Goal: Transaction & Acquisition: Purchase product/service

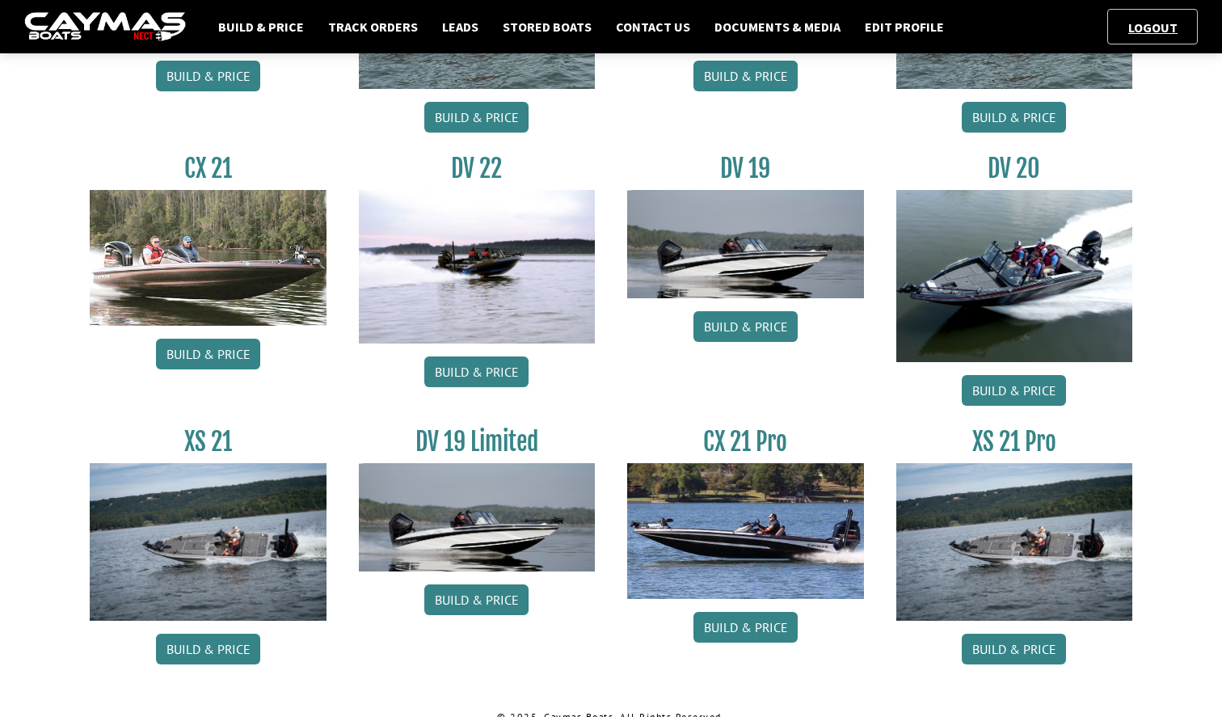
scroll to position [1238, 0]
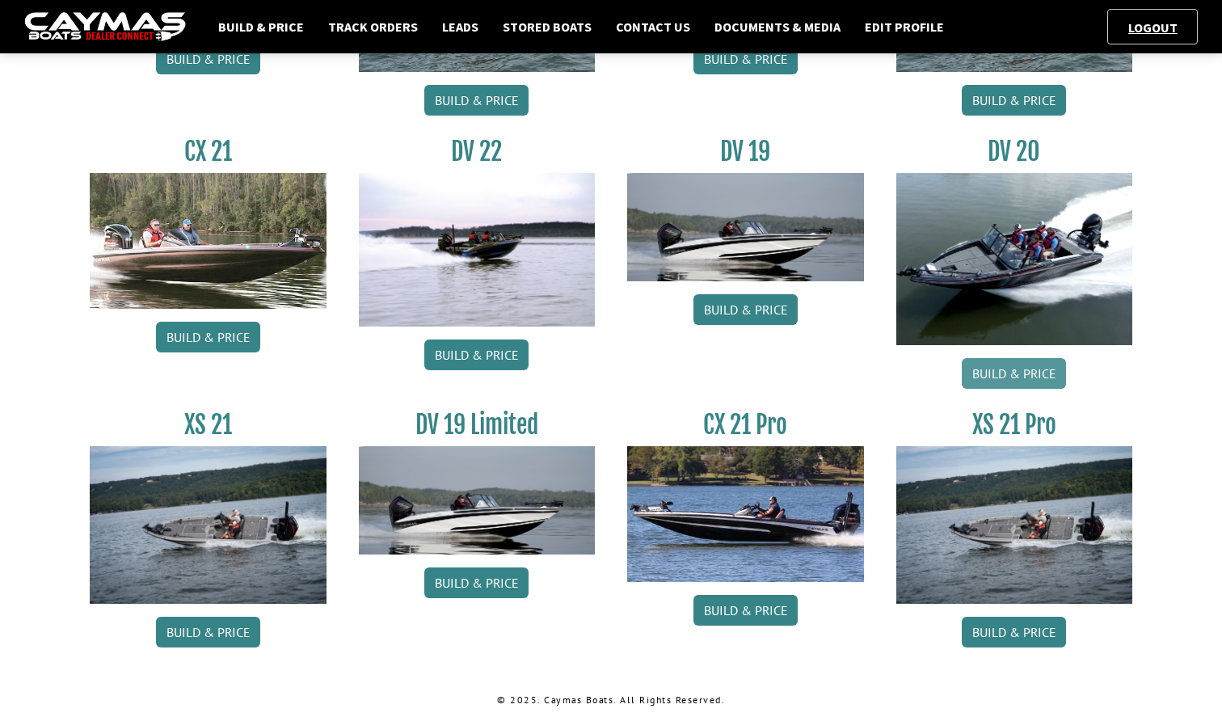
click at [1034, 372] on link "Build & Price" at bounding box center [1014, 373] width 104 height 31
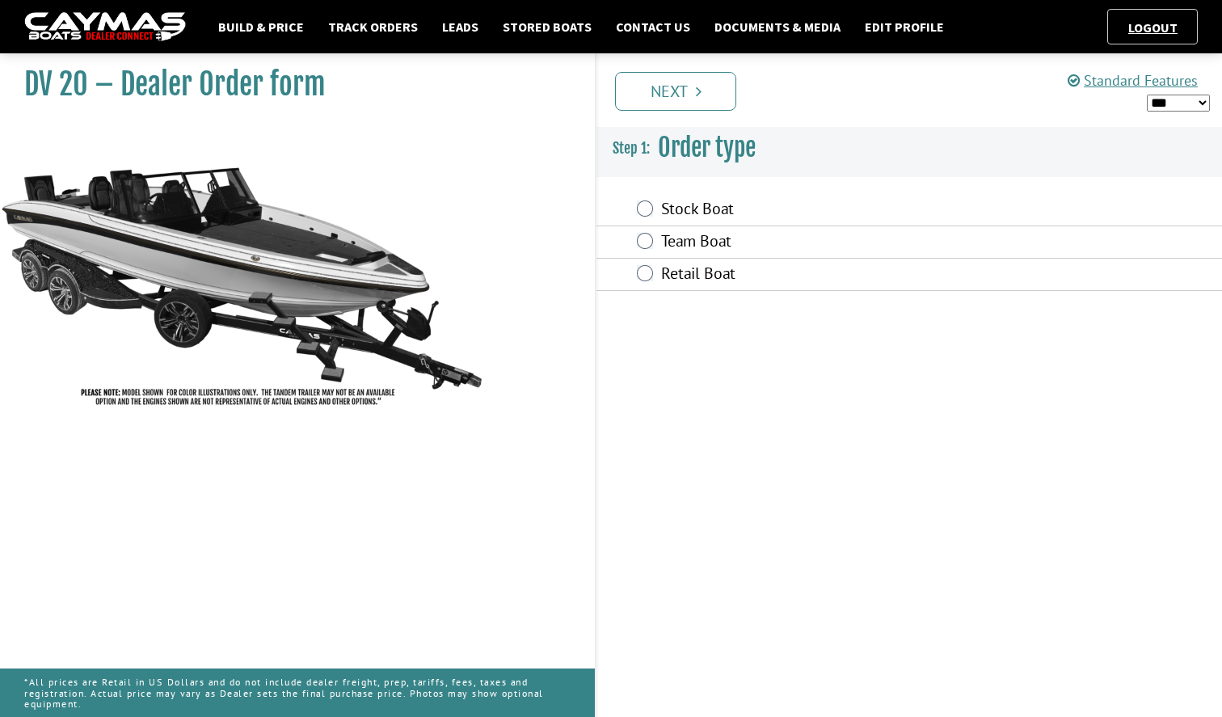
click at [693, 275] on label "Retail Boat" at bounding box center [829, 274] width 336 height 23
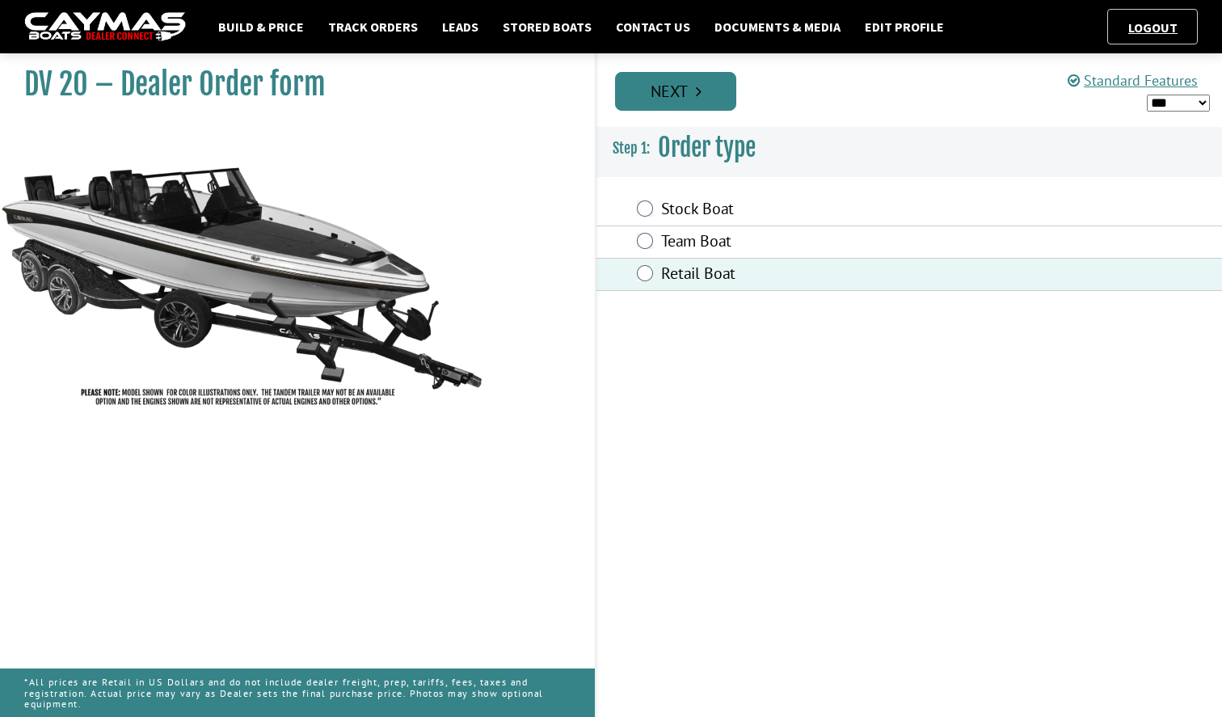
click at [701, 84] on icon "Pagination" at bounding box center [699, 91] width 6 height 16
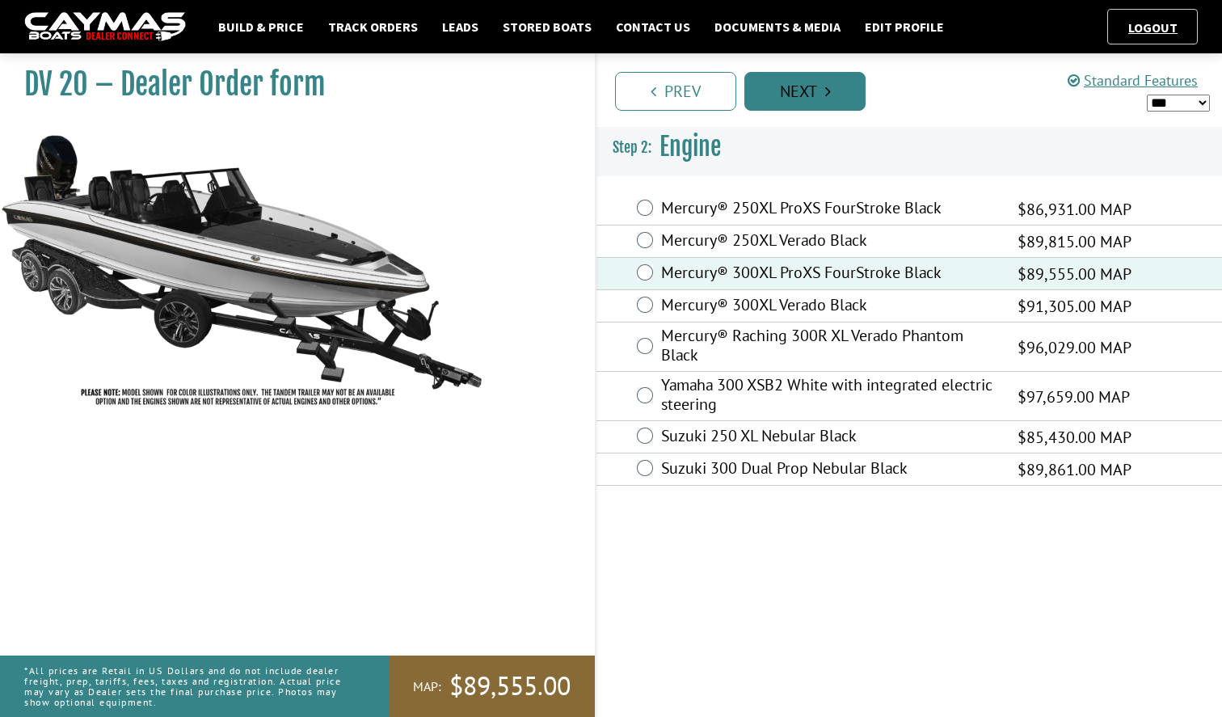
click at [807, 89] on link "Next" at bounding box center [804, 91] width 121 height 39
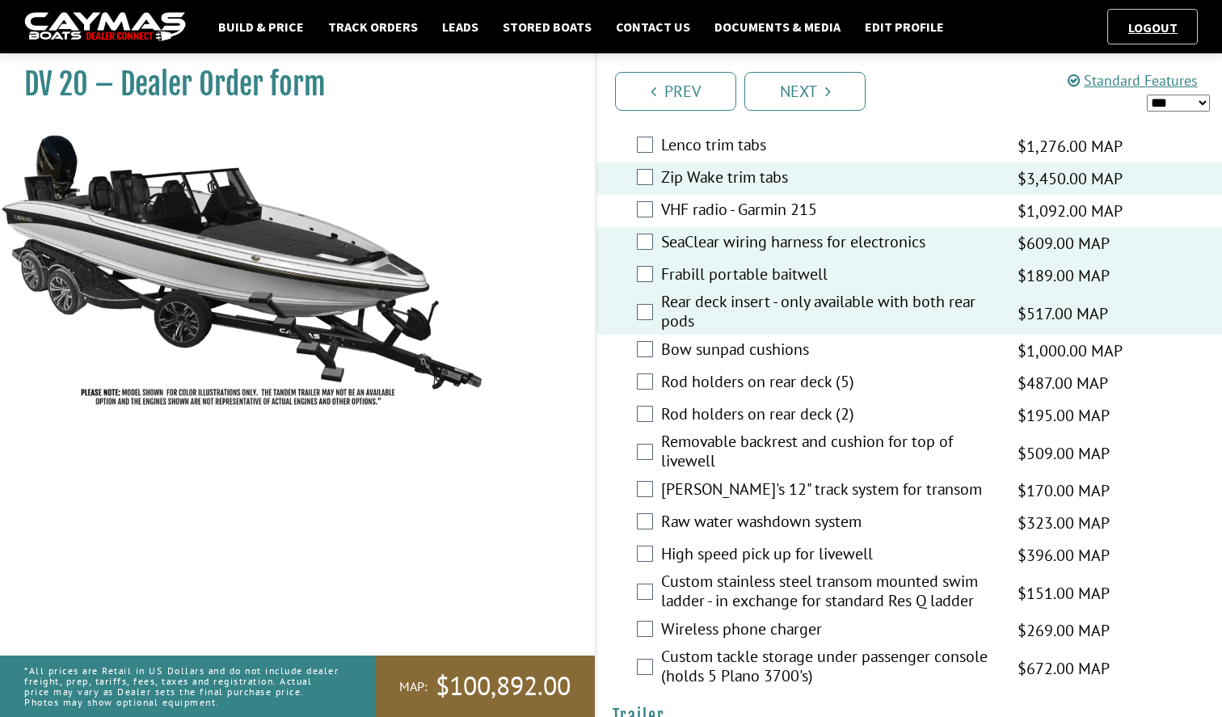
scroll to position [3440, 0]
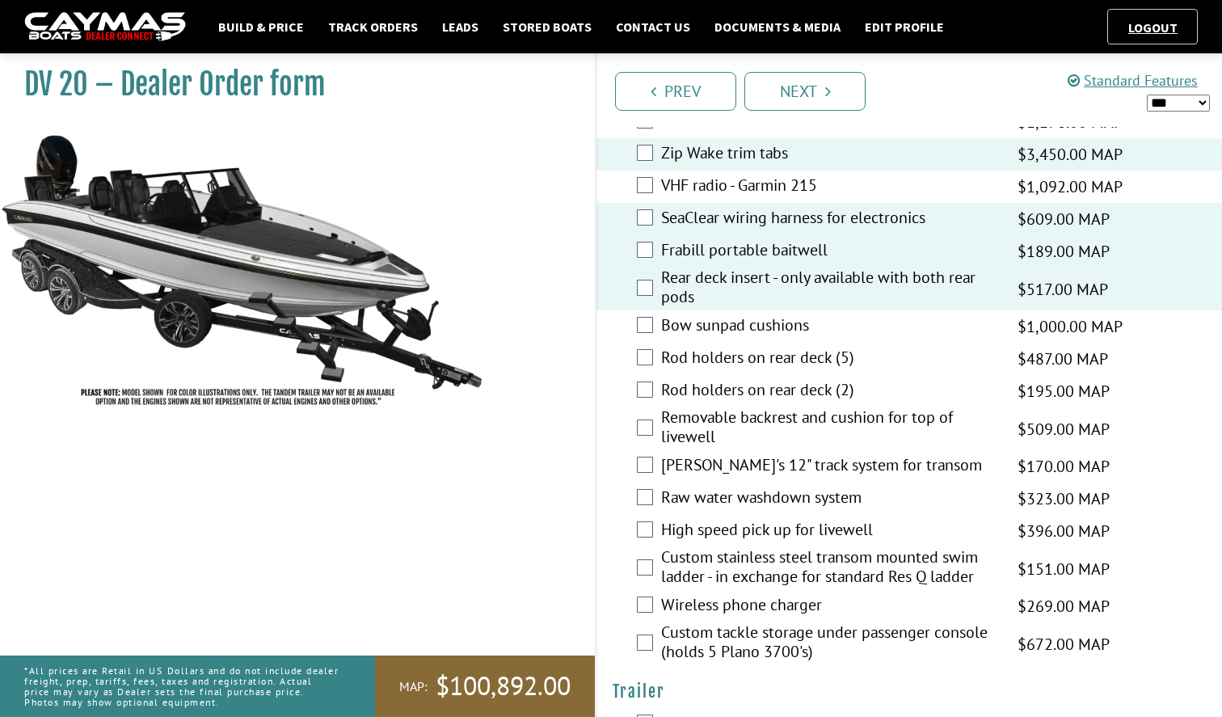
click at [655, 343] on div "Rod holders on rear deck (5) $487.00 MAP $575.00 MSRP $414.00 $487.00" at bounding box center [909, 359] width 626 height 32
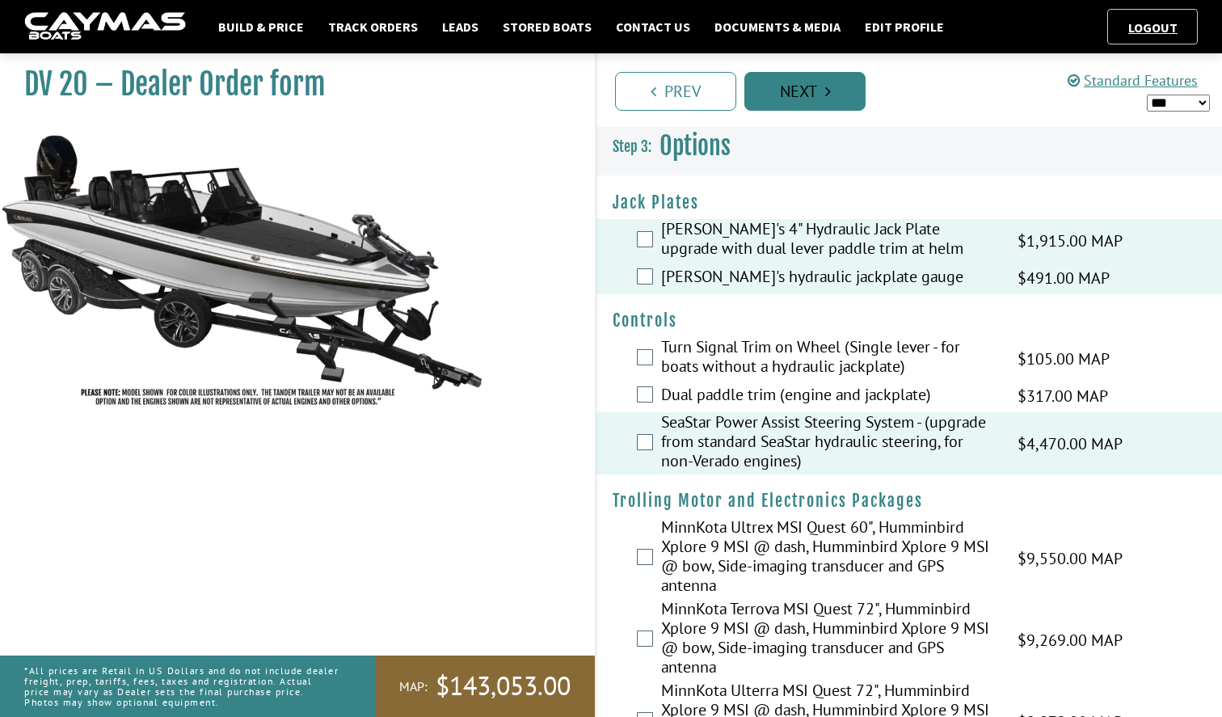
scroll to position [0, 0]
click at [812, 86] on link "Next" at bounding box center [804, 91] width 121 height 39
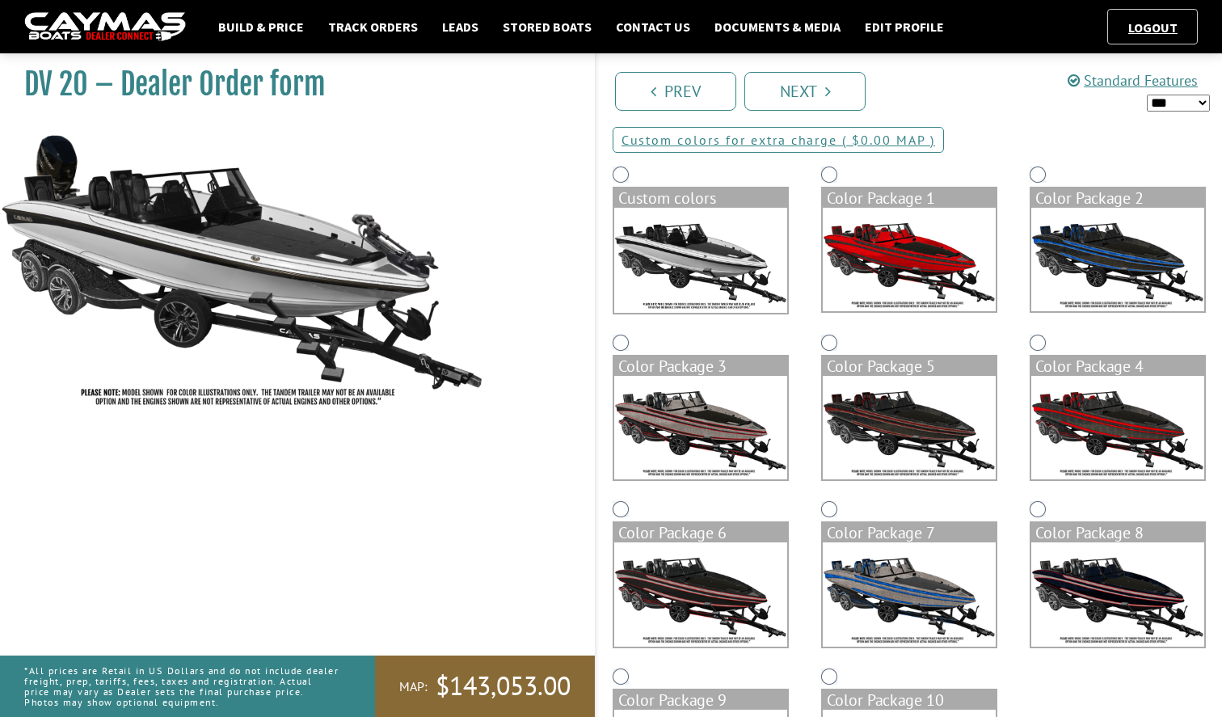
scroll to position [112, 0]
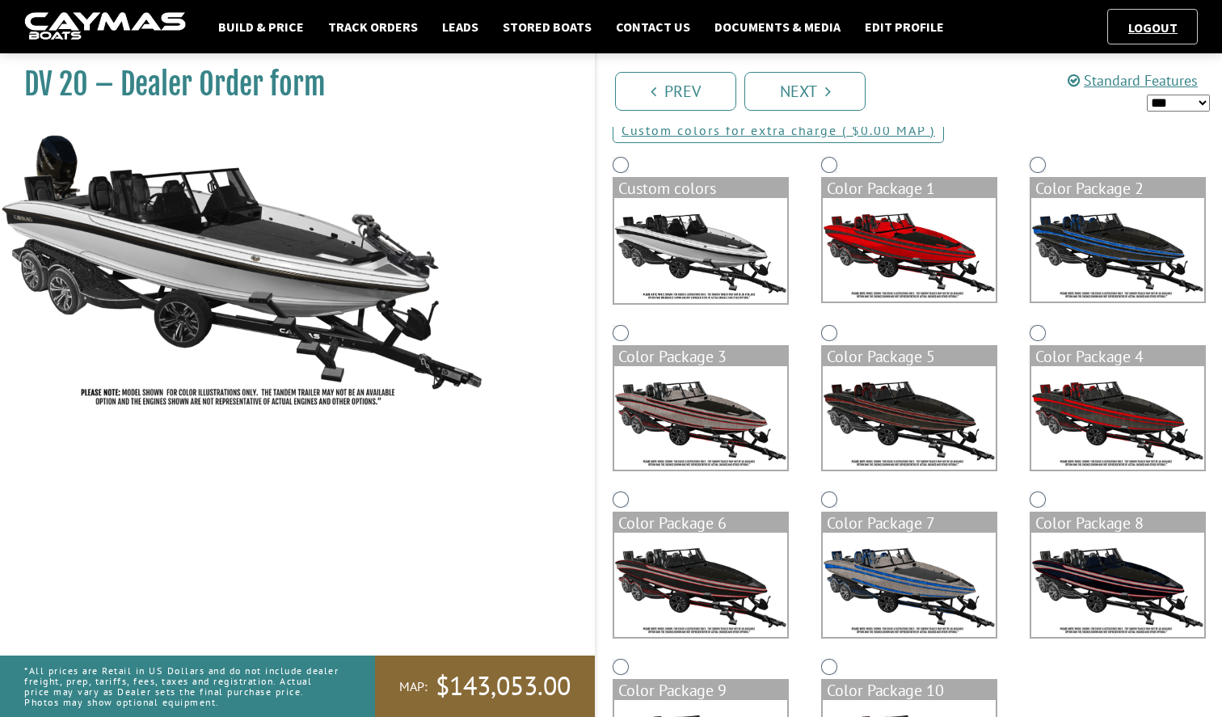
click at [697, 221] on img at bounding box center [700, 250] width 173 height 105
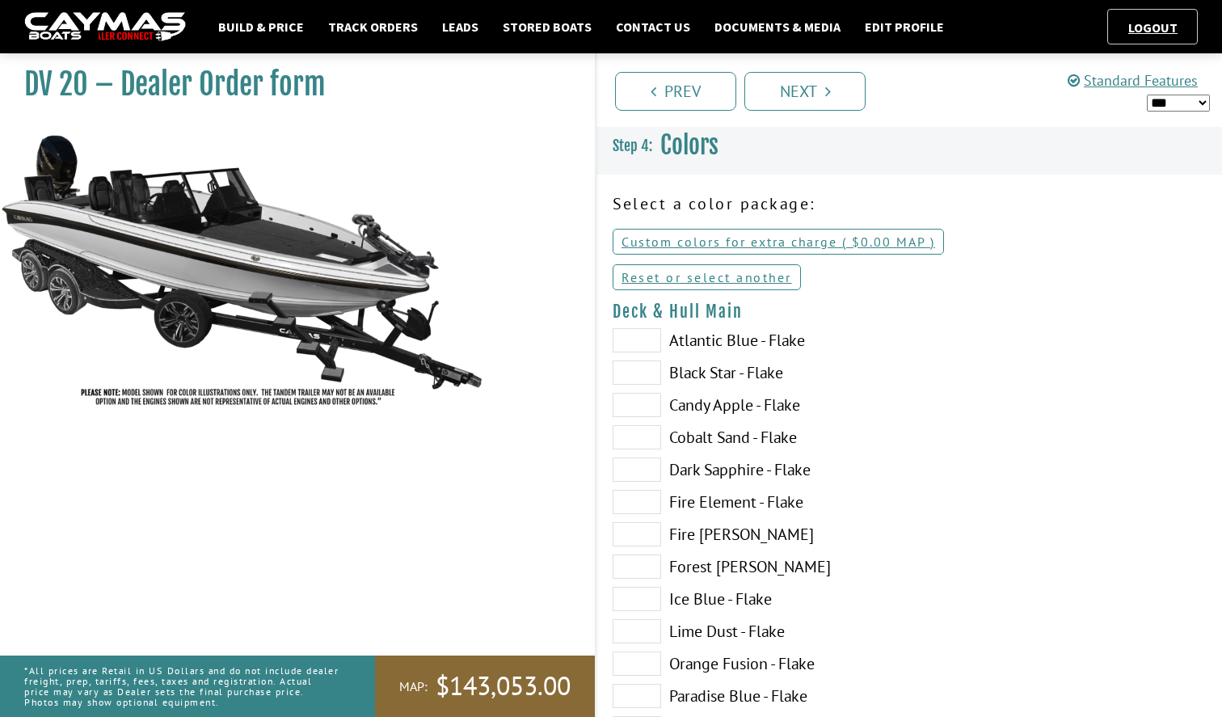
scroll to position [0, 0]
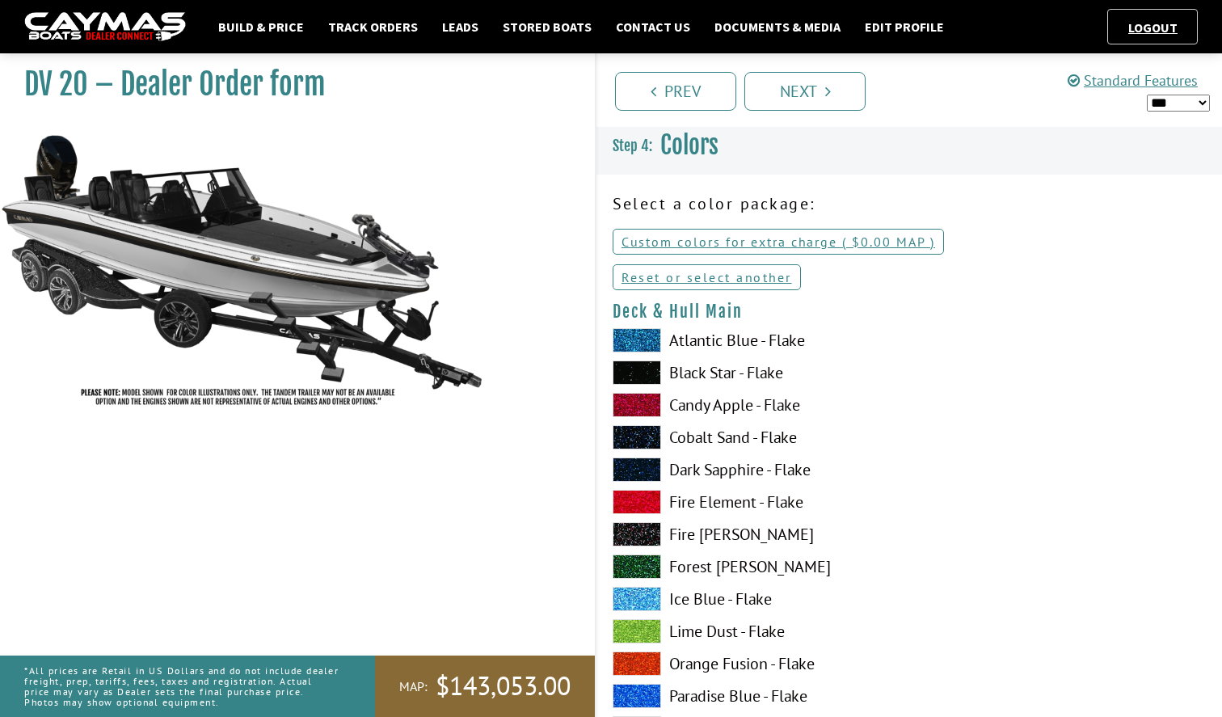
click at [719, 472] on label "Dark Sapphire - Flake" at bounding box center [753, 469] width 280 height 24
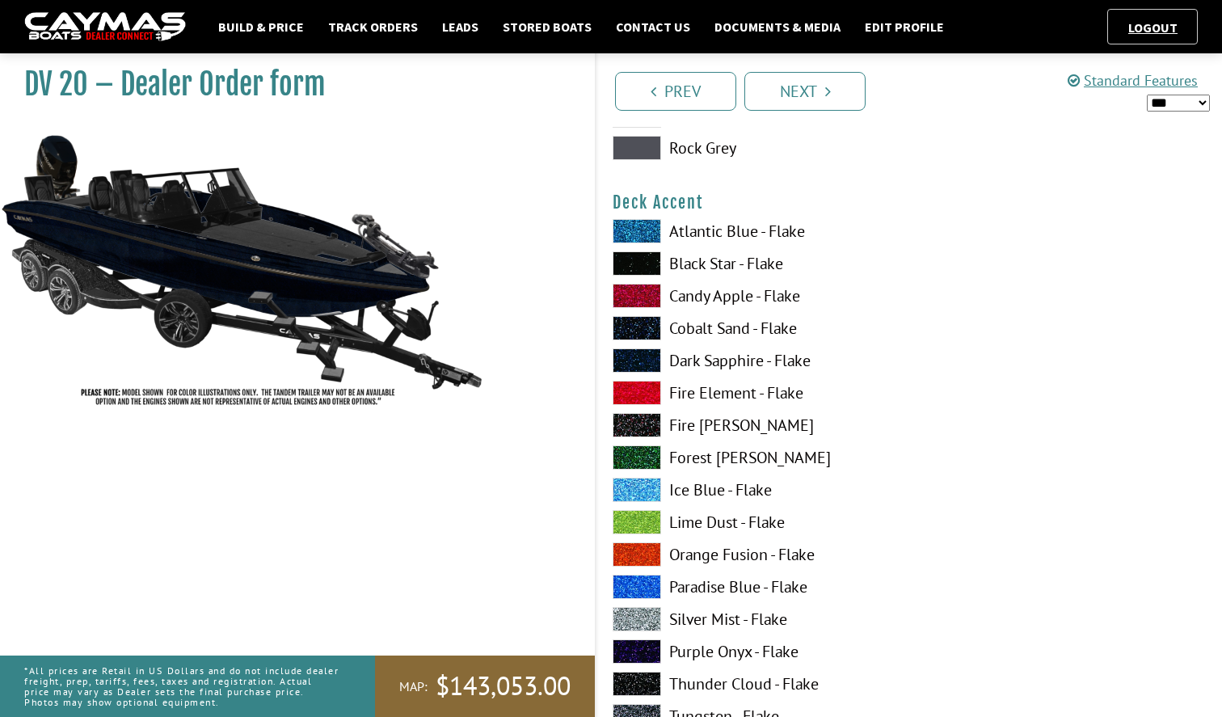
scroll to position [1098, 0]
click at [716, 362] on label "Dark Sapphire - Flake" at bounding box center [753, 360] width 280 height 24
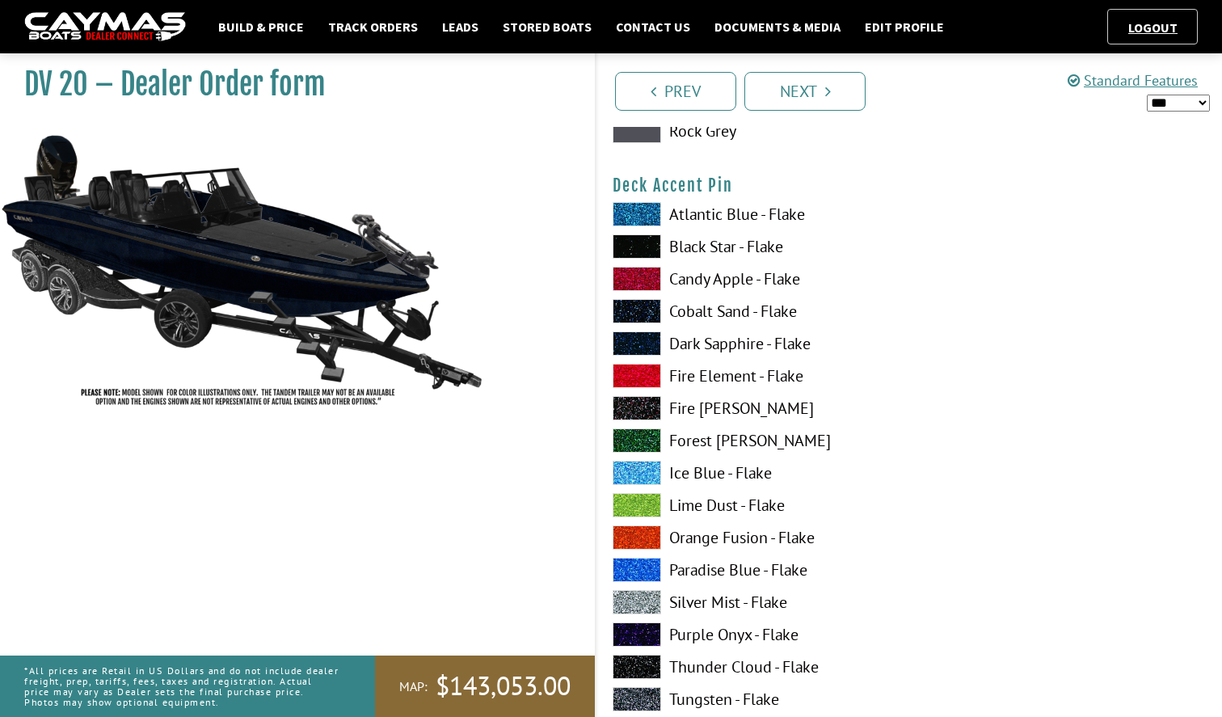
scroll to position [2104, 0]
click at [728, 570] on label "Paradise Blue - Flake" at bounding box center [753, 569] width 280 height 24
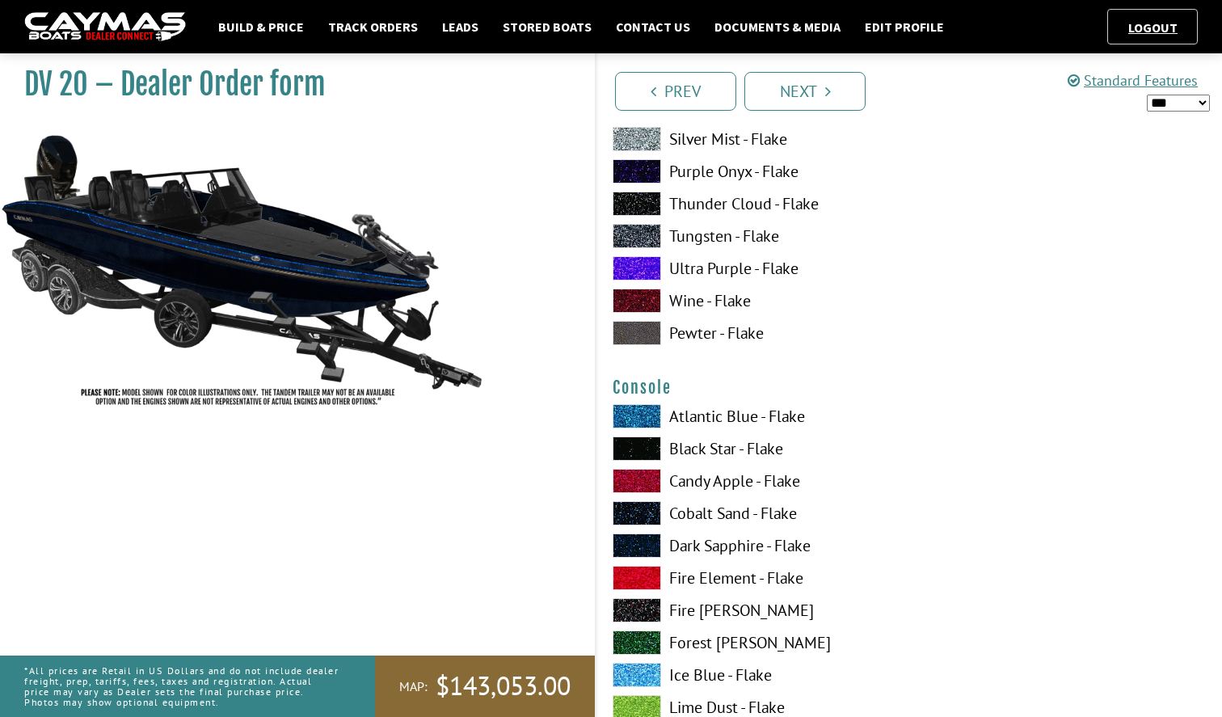
scroll to position [2567, 0]
click at [725, 541] on label "Dark Sapphire - Flake" at bounding box center [753, 545] width 280 height 24
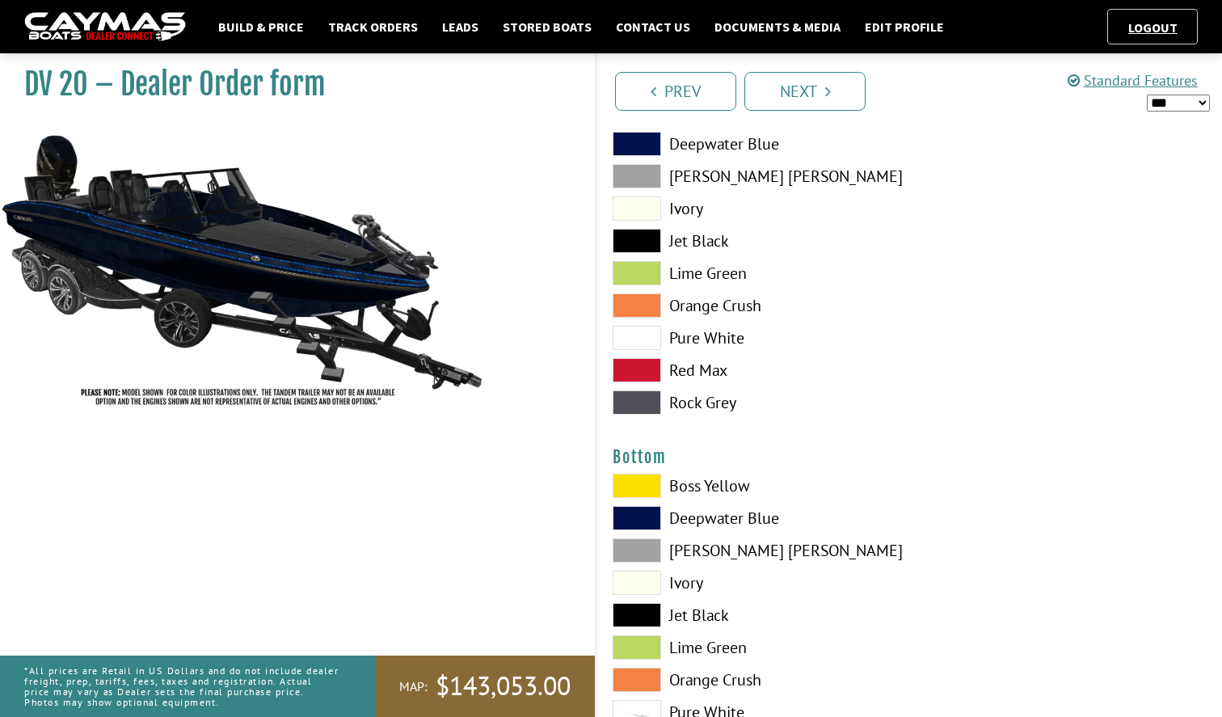
scroll to position [3502, 0]
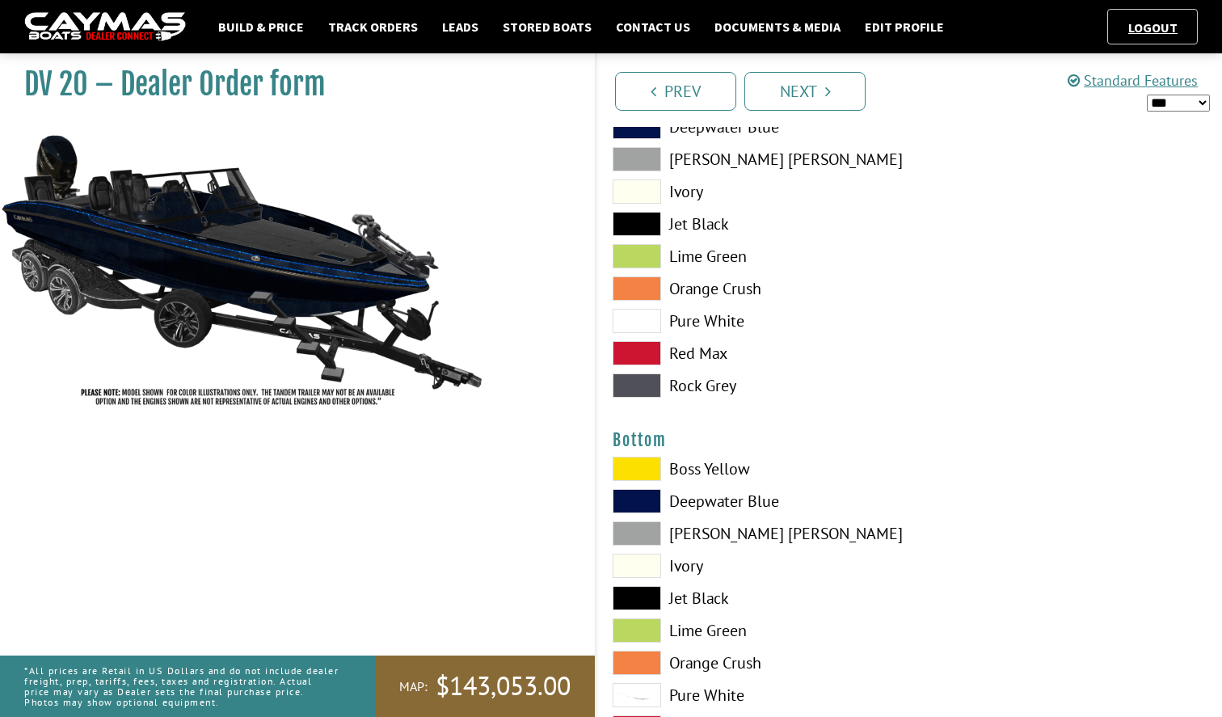
click at [695, 596] on label "Jet Black" at bounding box center [753, 598] width 280 height 24
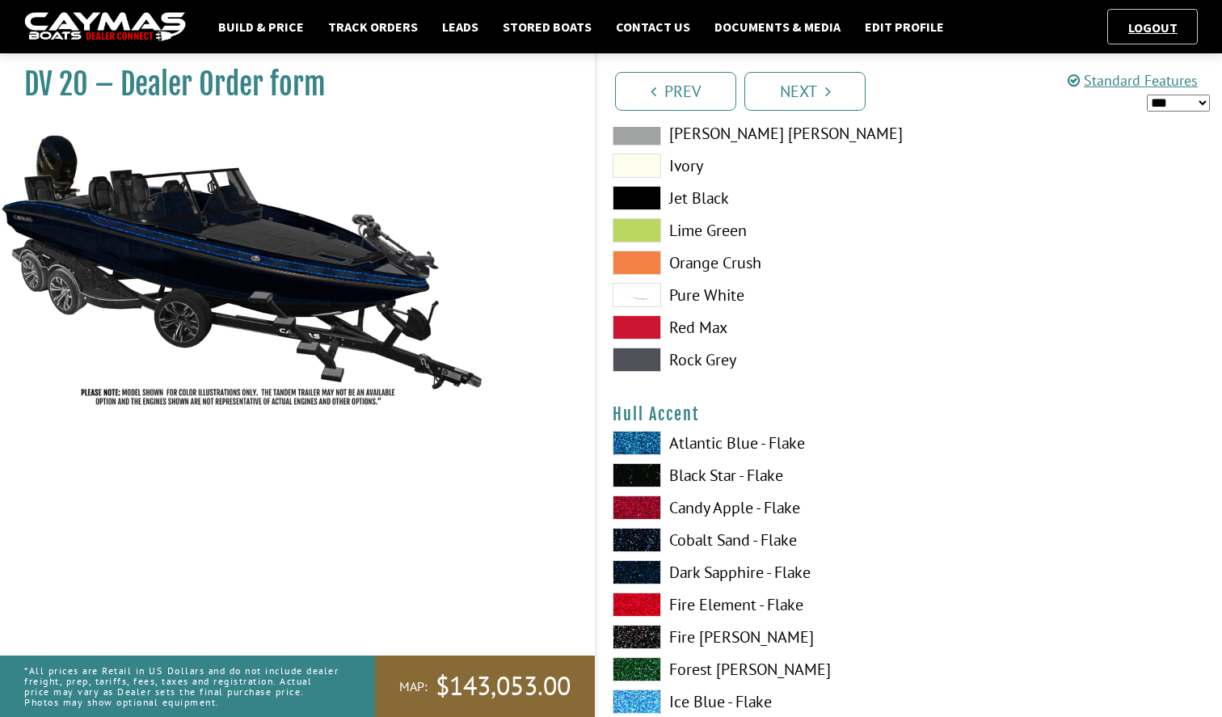
scroll to position [3904, 0]
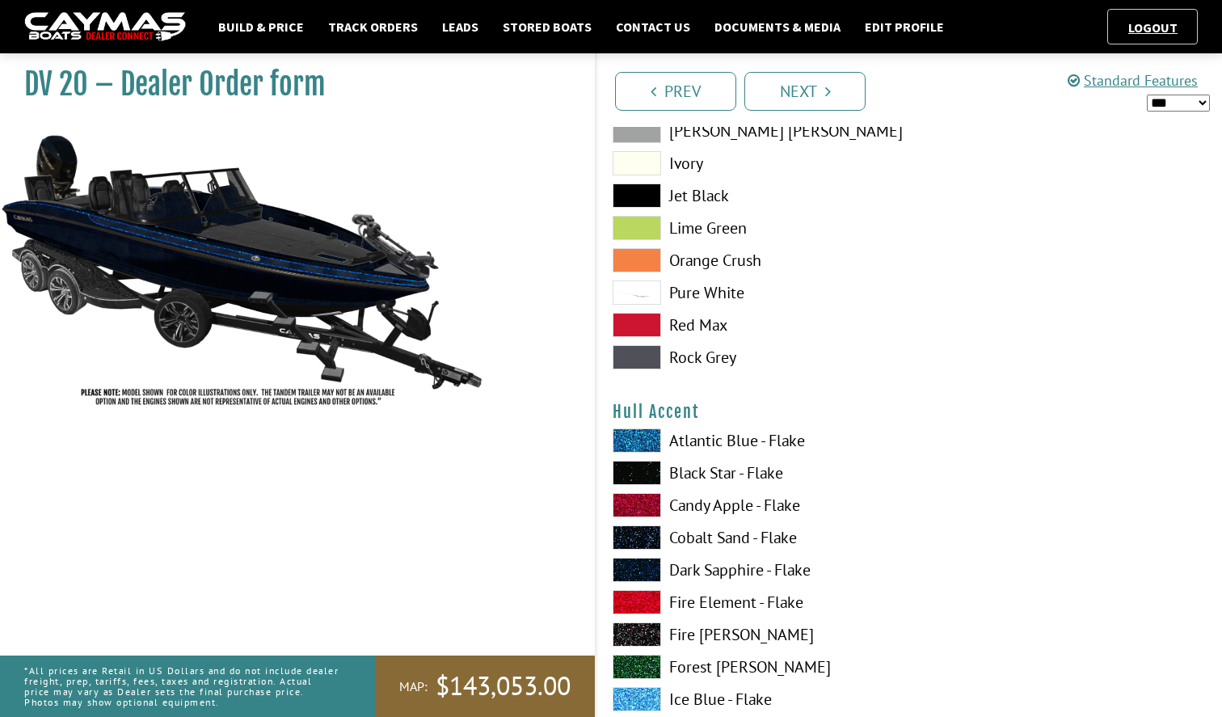
click at [700, 573] on label "Dark Sapphire - Flake" at bounding box center [753, 570] width 280 height 24
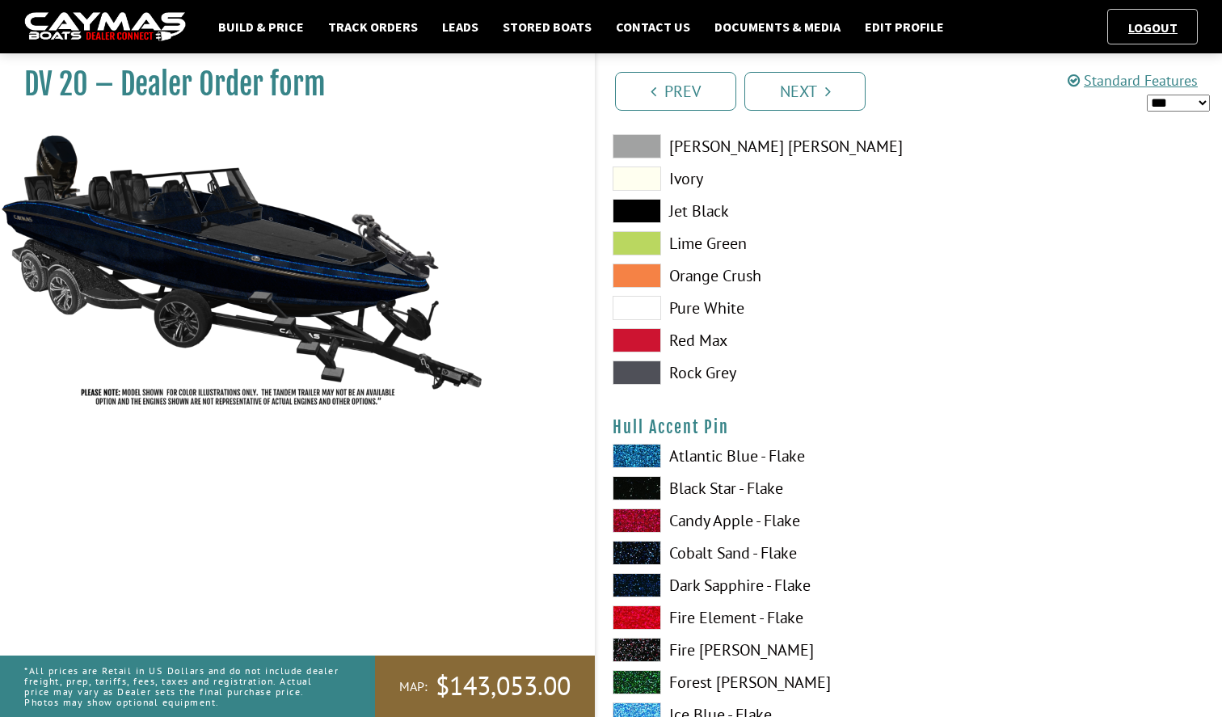
scroll to position [4995, 0]
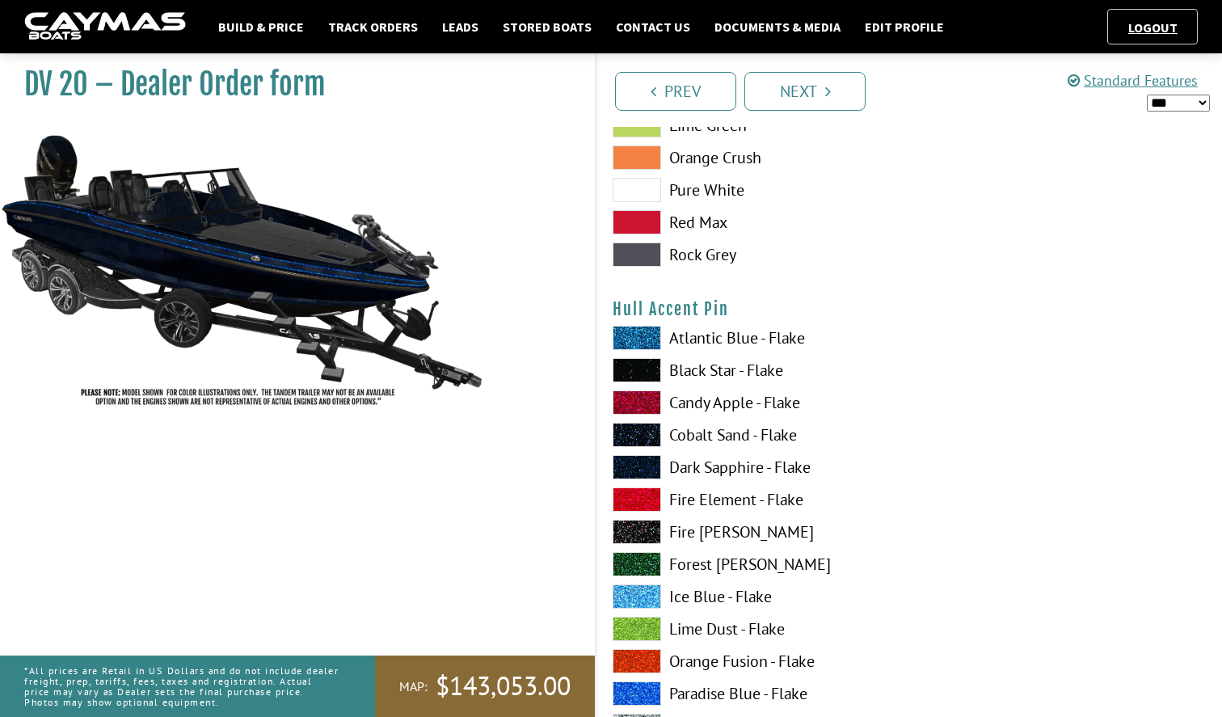
click at [689, 601] on label "Ice Blue - Flake" at bounding box center [753, 596] width 280 height 24
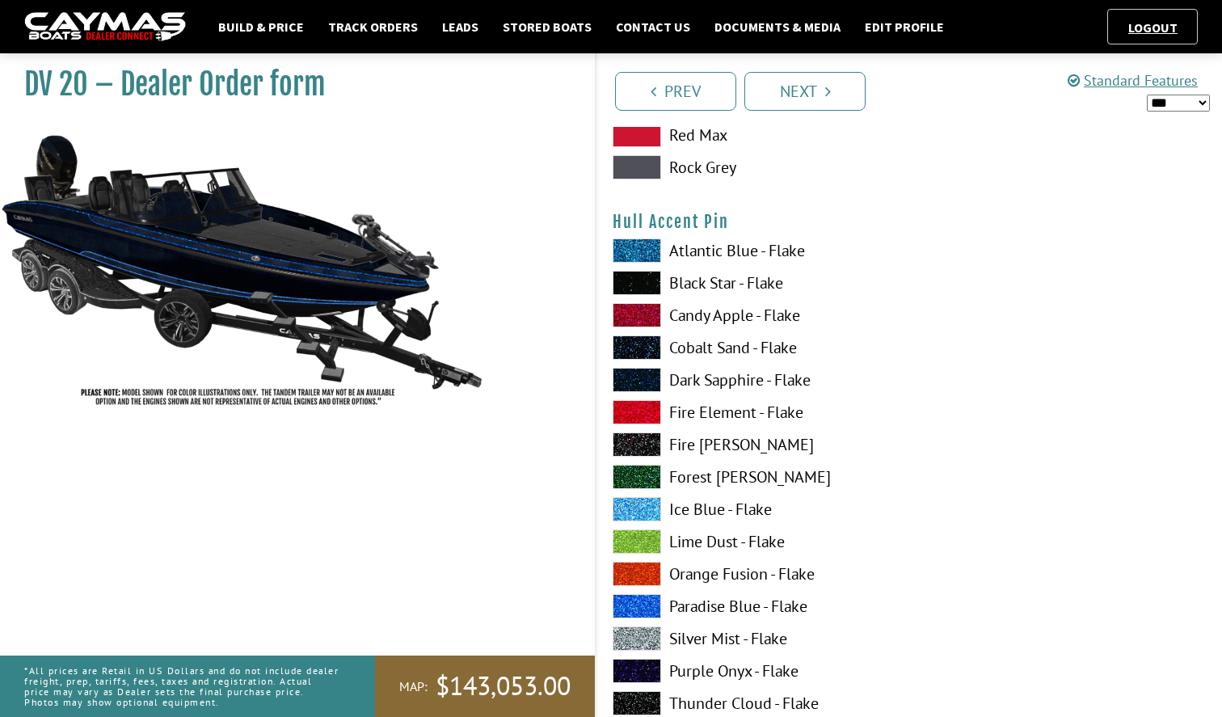
scroll to position [5091, 0]
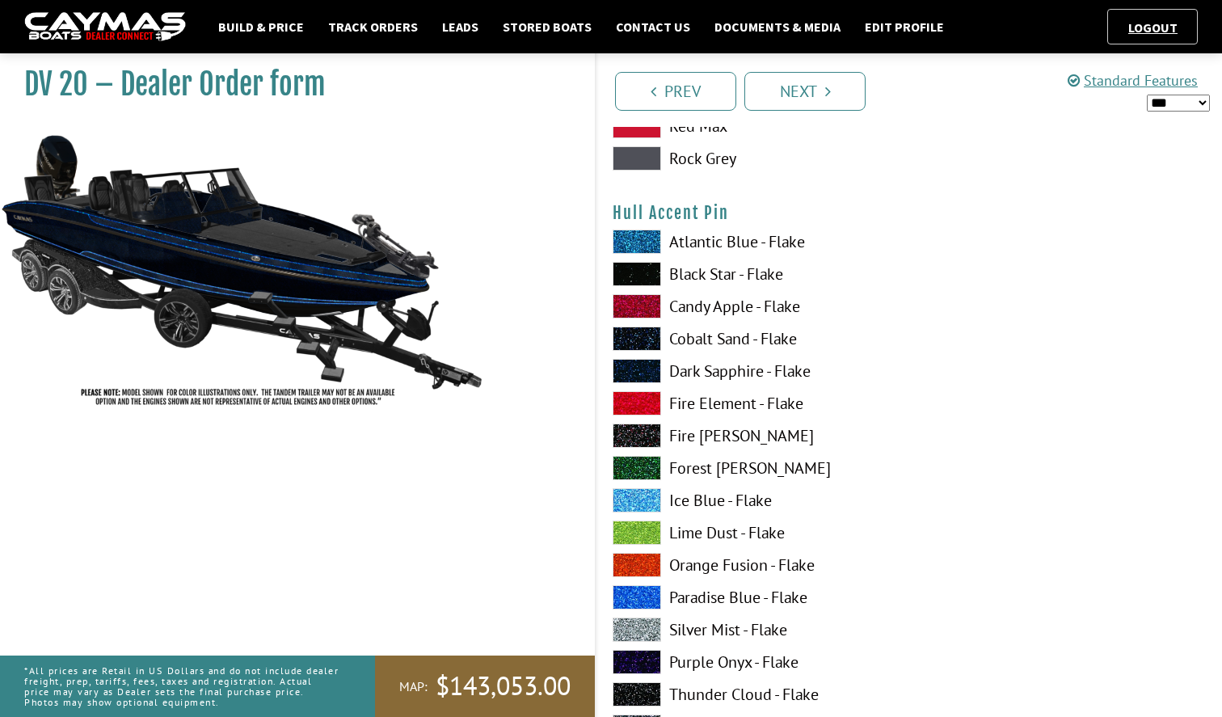
click at [697, 603] on label "Paradise Blue - Flake" at bounding box center [753, 597] width 280 height 24
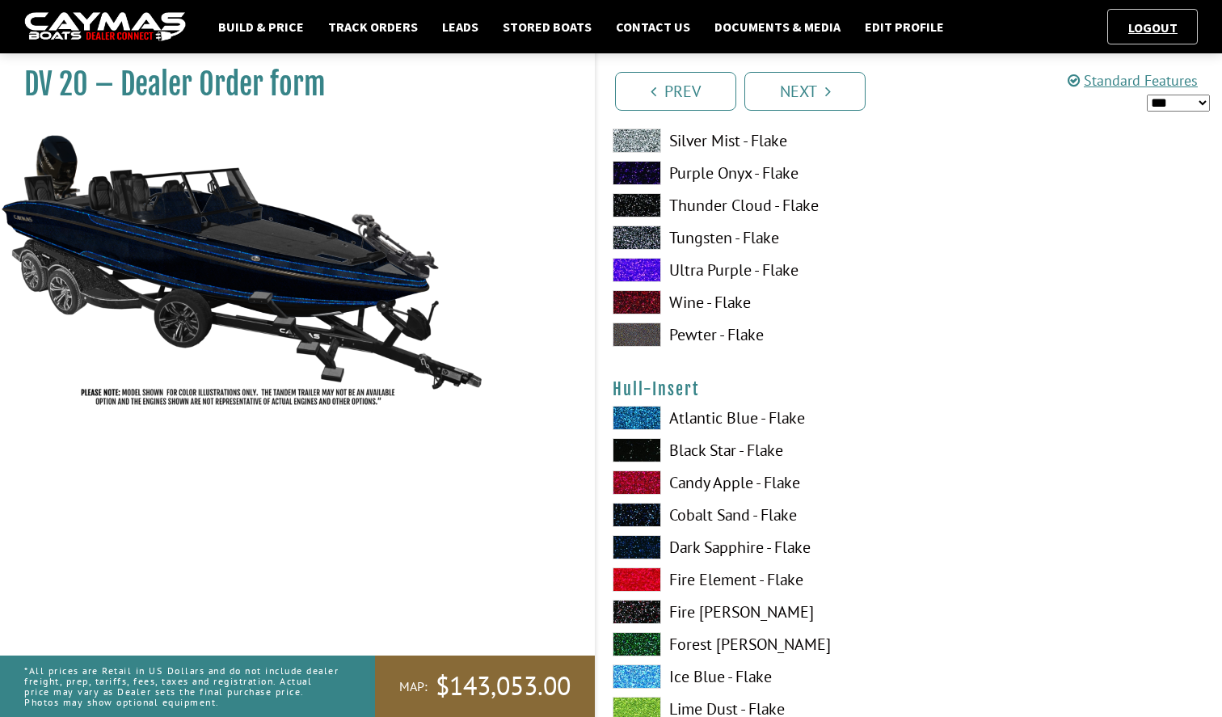
scroll to position [5585, 0]
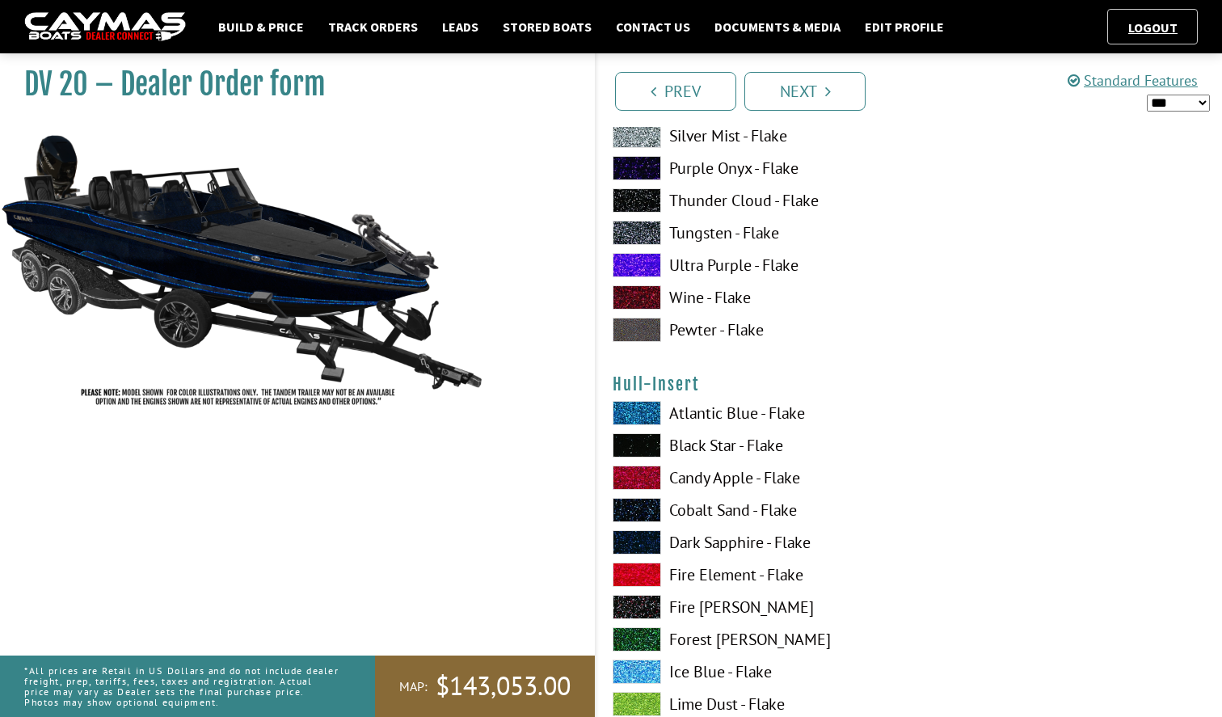
click at [713, 540] on label "Dark Sapphire - Flake" at bounding box center [753, 542] width 280 height 24
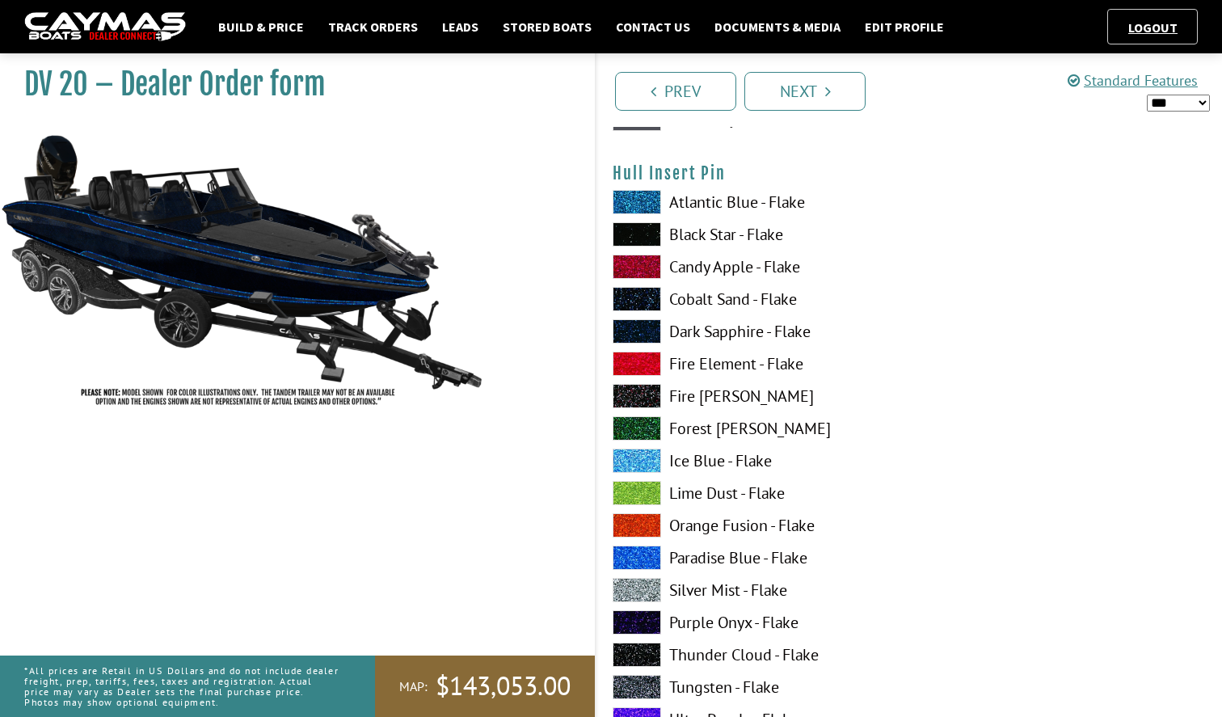
scroll to position [6796, 0]
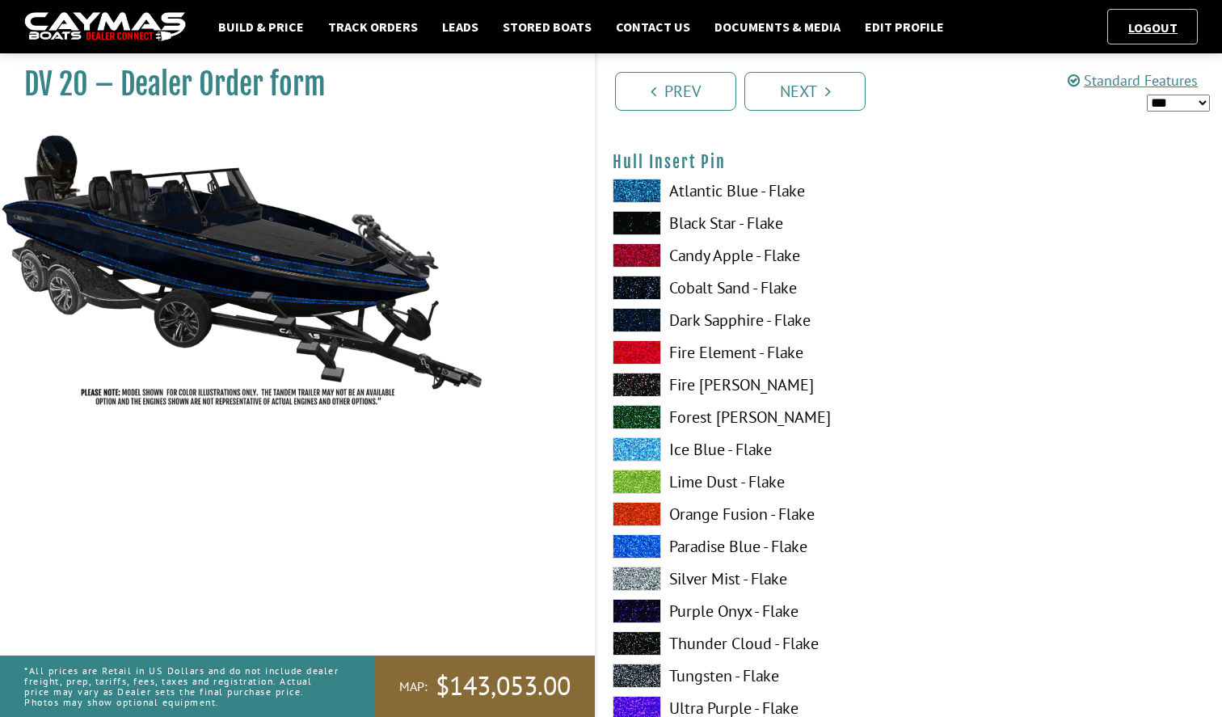
click at [712, 545] on label "Paradise Blue - Flake" at bounding box center [753, 546] width 280 height 24
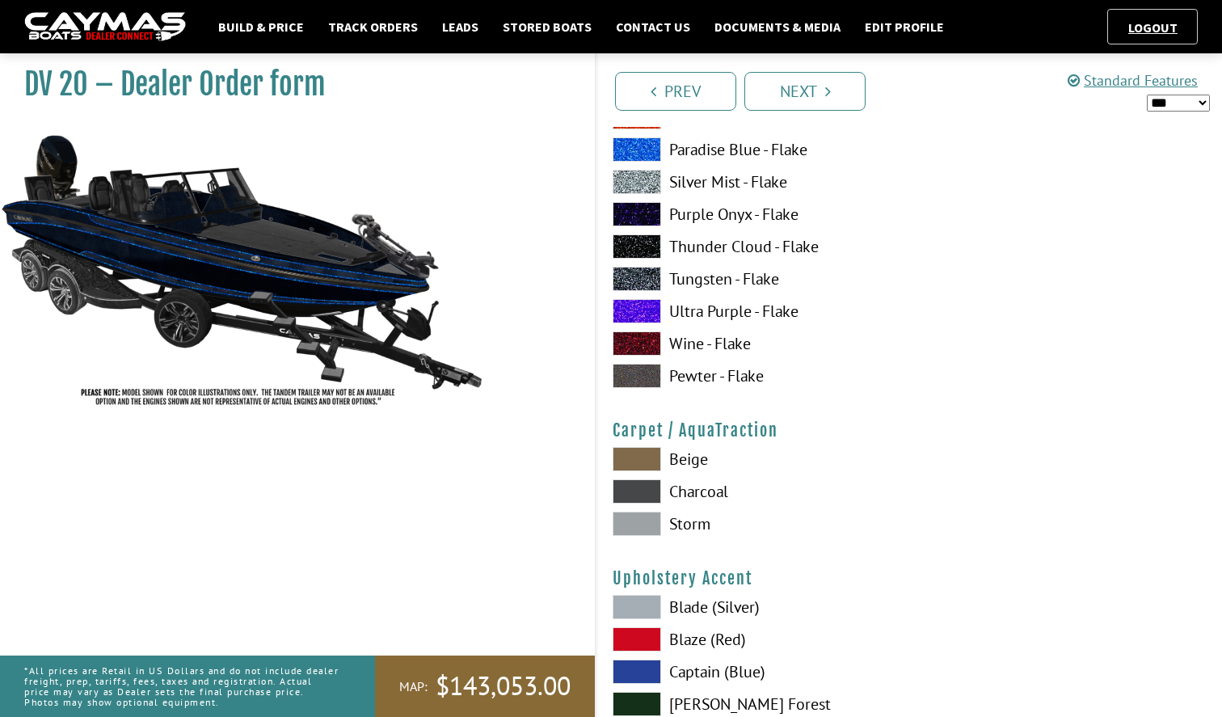
scroll to position [7196, 0]
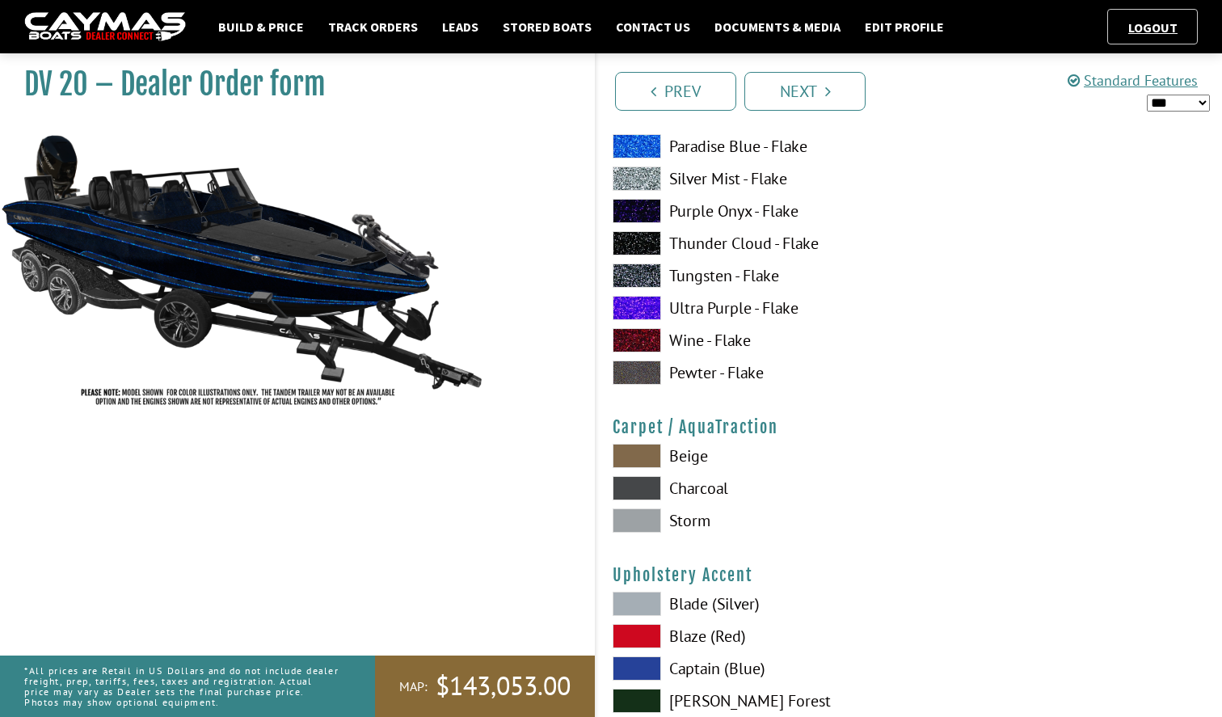
click at [701, 489] on label "Charcoal" at bounding box center [753, 488] width 280 height 24
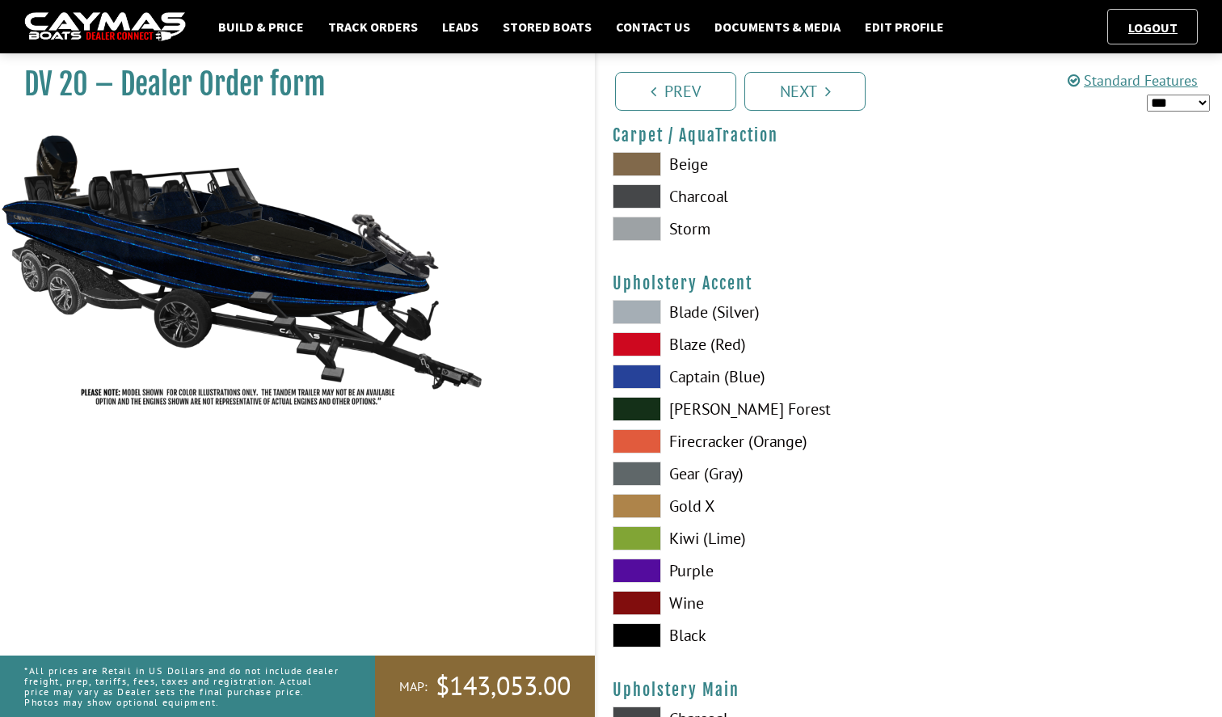
scroll to position [7483, 0]
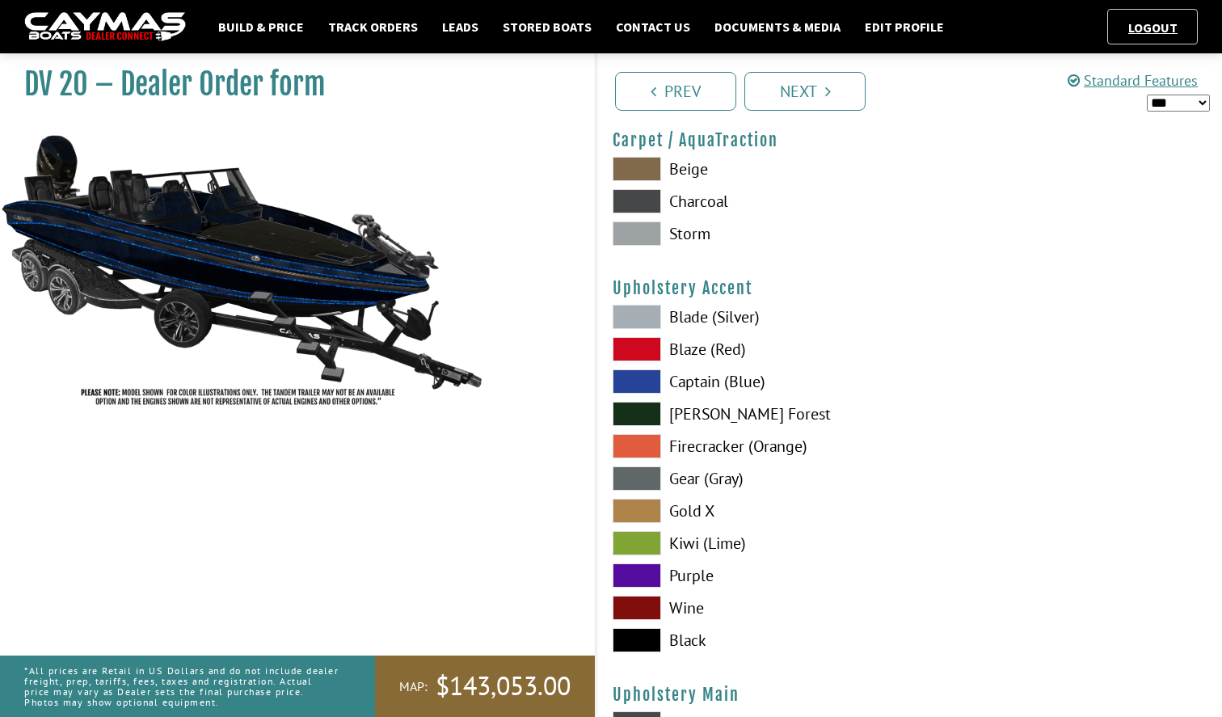
click at [690, 381] on label "Captain (Blue)" at bounding box center [753, 381] width 280 height 24
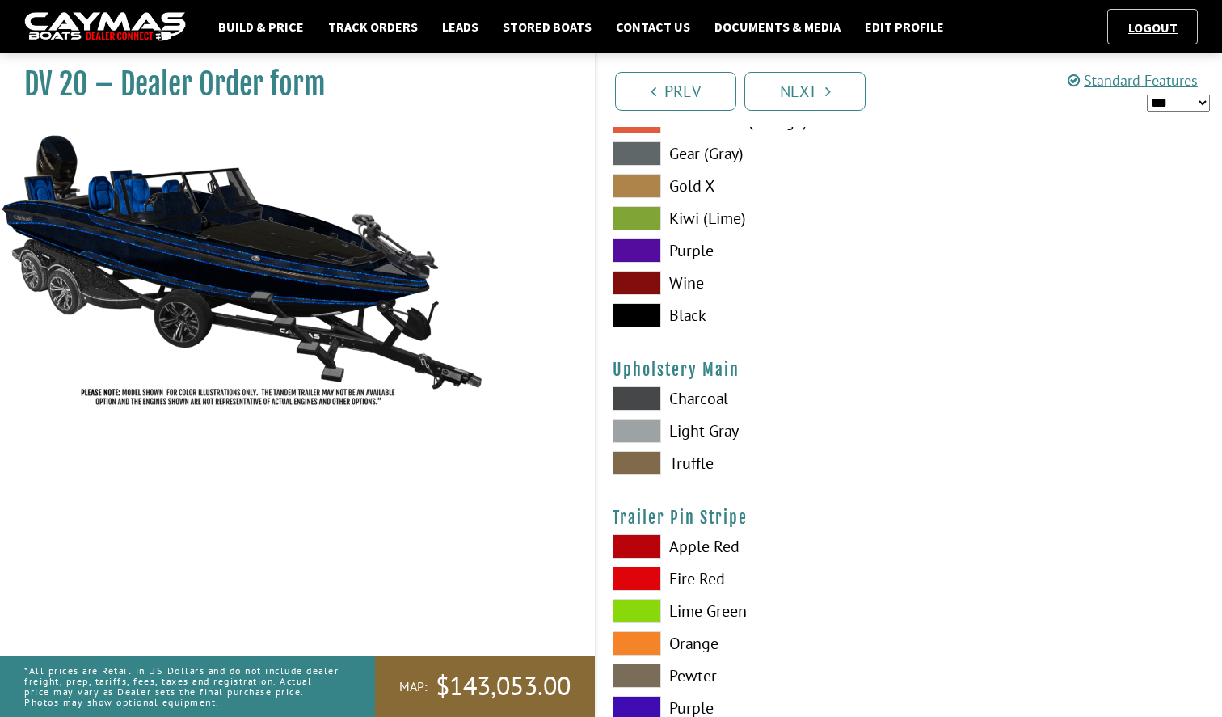
scroll to position [7812, 0]
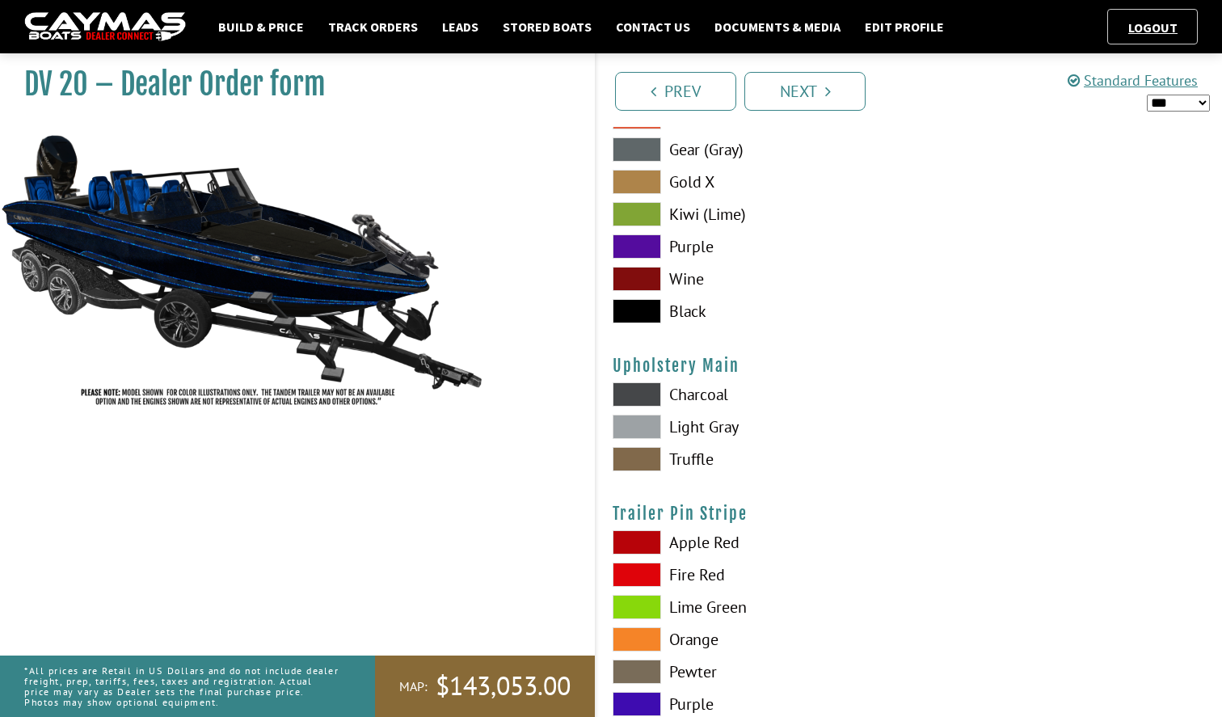
click at [701, 399] on label "Charcoal" at bounding box center [753, 394] width 280 height 24
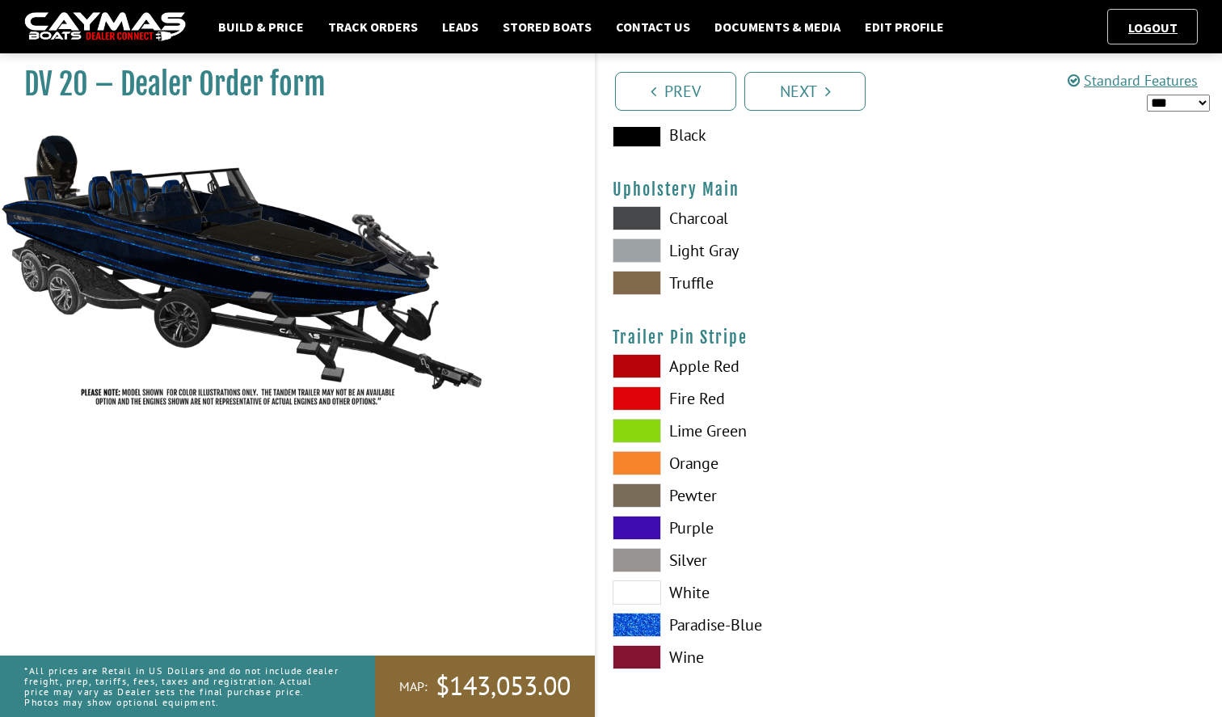
scroll to position [7988, 0]
click at [711, 626] on label "Paradise-Blue" at bounding box center [753, 625] width 280 height 24
click at [815, 103] on link "Next" at bounding box center [804, 91] width 121 height 39
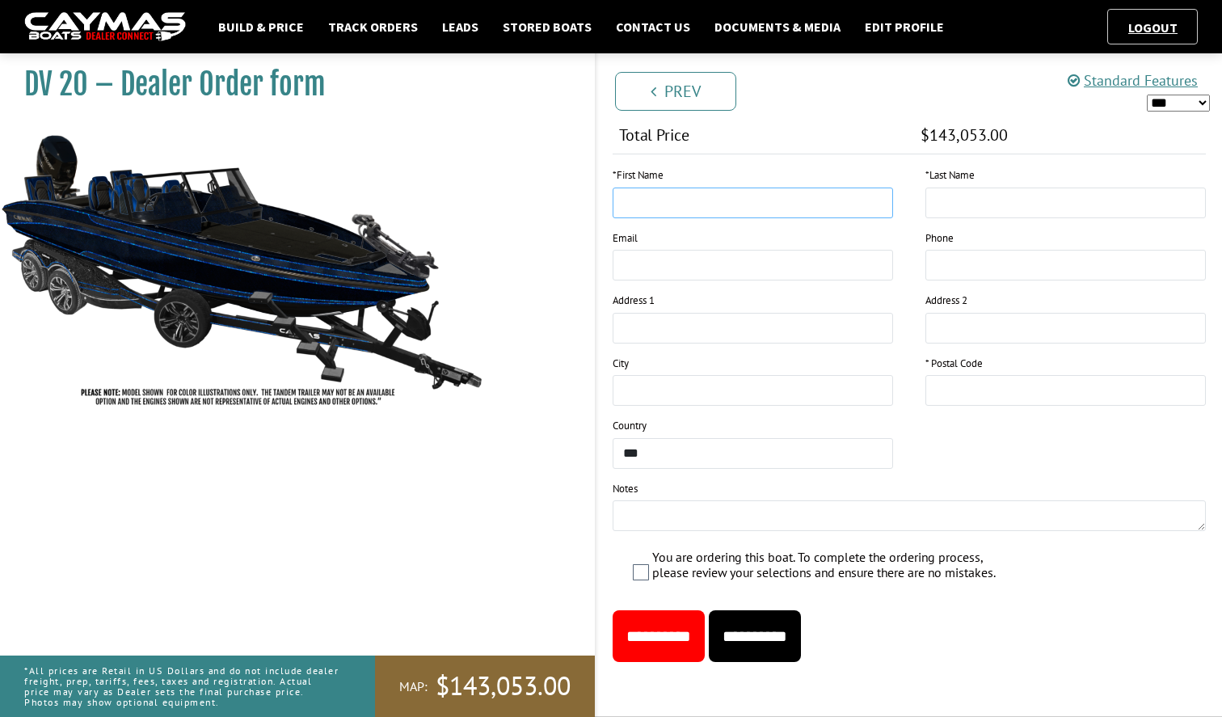
scroll to position [2900, 0]
type input "***"
type input "******"
type input "**********"
click at [778, 635] on input "**********" at bounding box center [755, 636] width 92 height 52
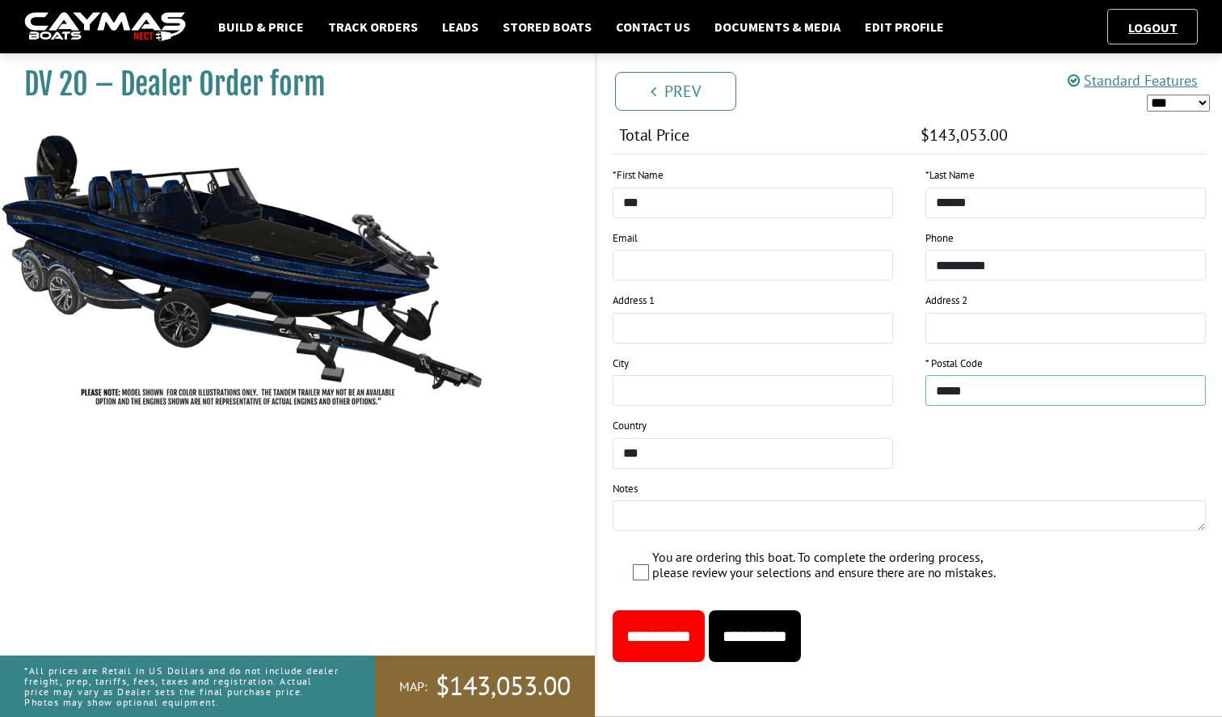
type input "*****"
click at [797, 632] on input "**********" at bounding box center [755, 636] width 92 height 52
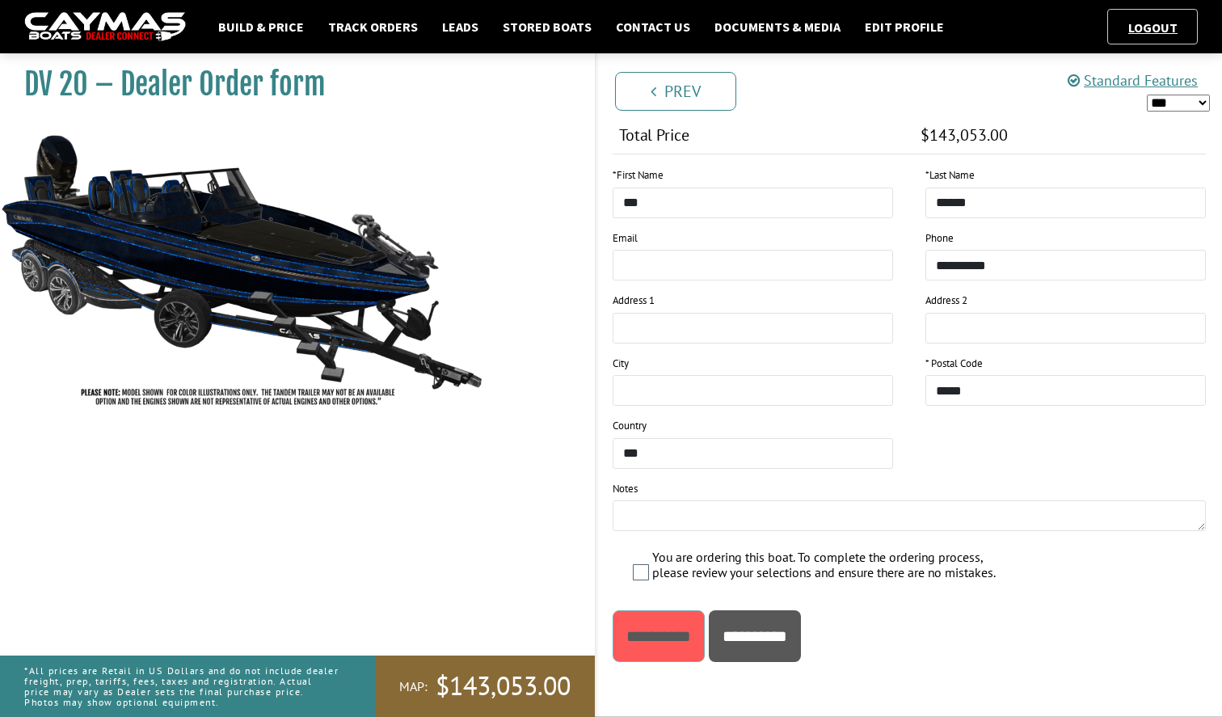
scroll to position [0, 0]
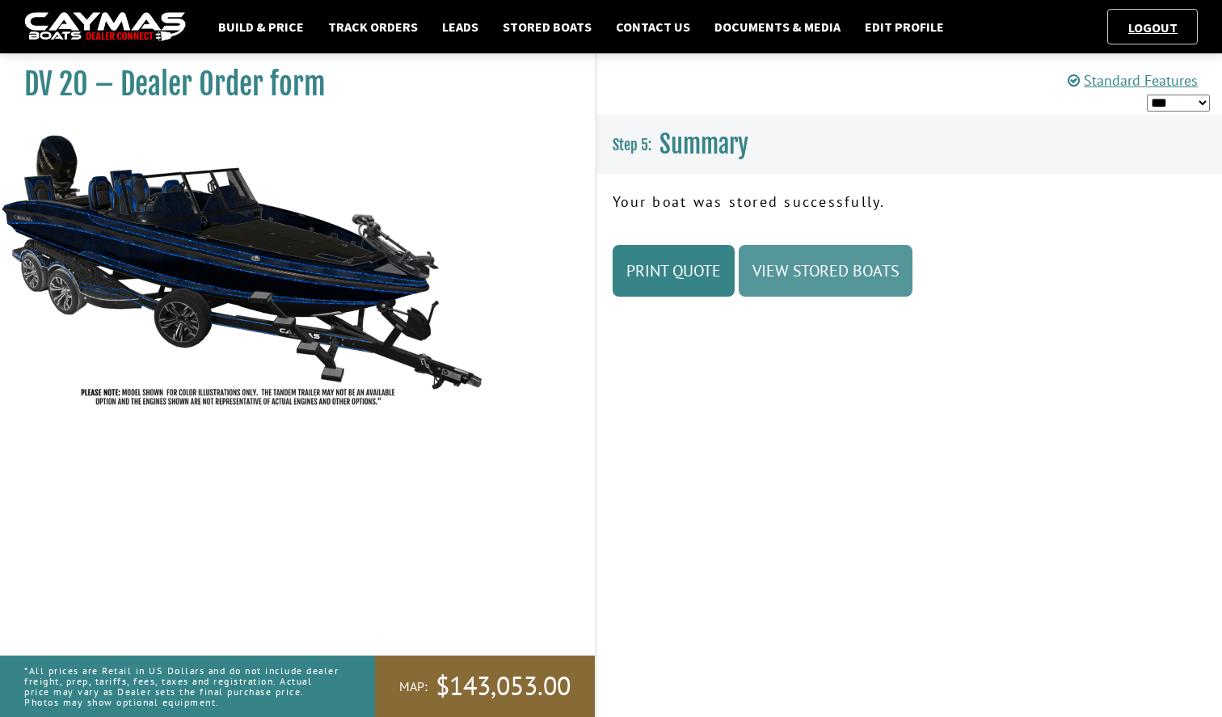
click at [830, 278] on link "View Stored Boats" at bounding box center [826, 271] width 174 height 52
